Goal: Information Seeking & Learning: Find specific fact

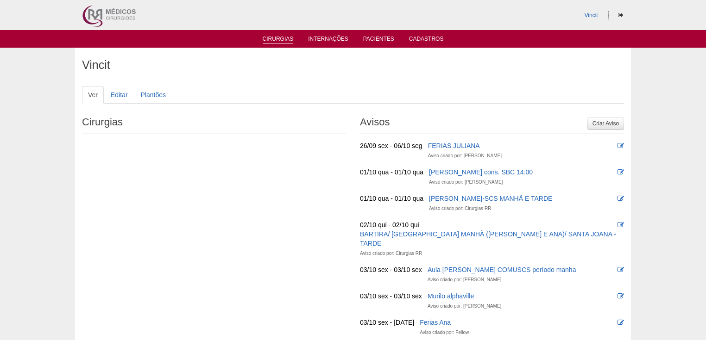
click at [281, 37] on link "Cirurgias" at bounding box center [277, 40] width 31 height 8
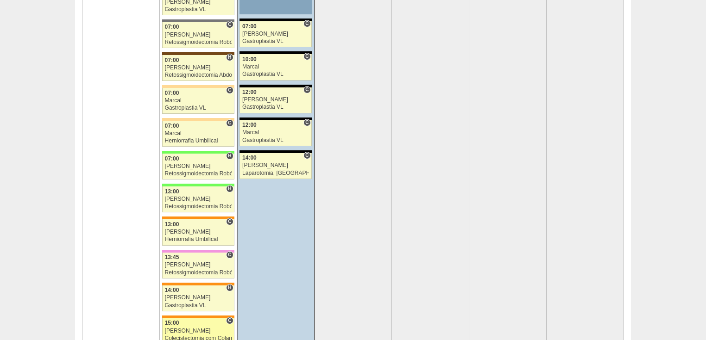
scroll to position [1945, 0]
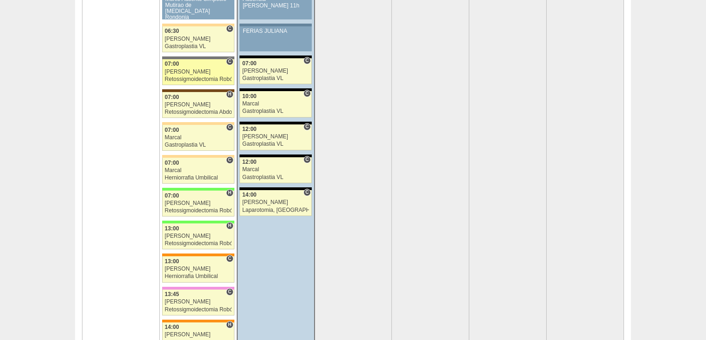
click at [181, 76] on div "Retossigmoidectomia Robótica" at bounding box center [198, 79] width 67 height 6
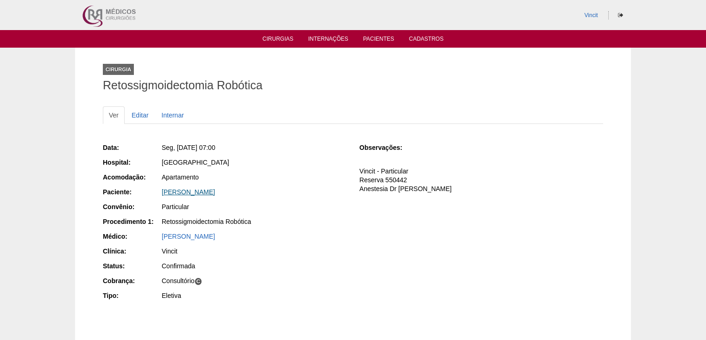
click at [203, 189] on link "ALFREDO ANTONIO KOUTNY" at bounding box center [188, 191] width 53 height 7
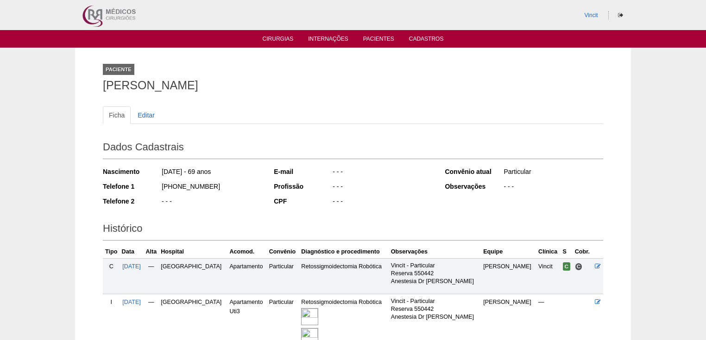
scroll to position [88, 0]
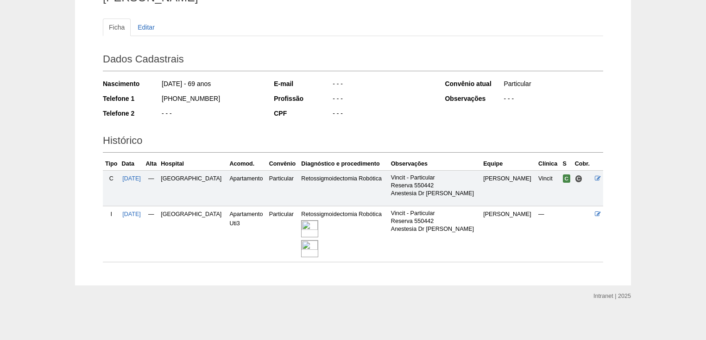
click at [318, 226] on img at bounding box center [309, 228] width 17 height 17
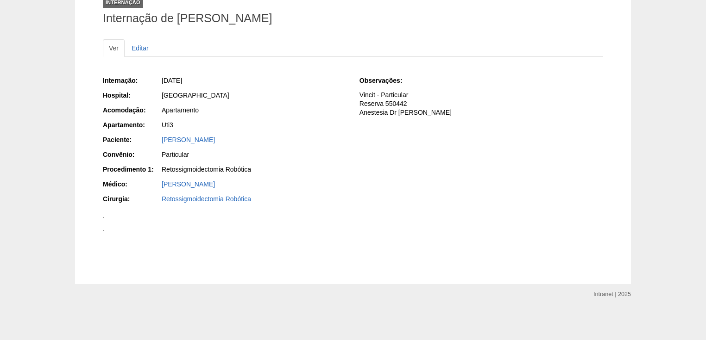
scroll to position [811, 0]
